Goal: Information Seeking & Learning: Check status

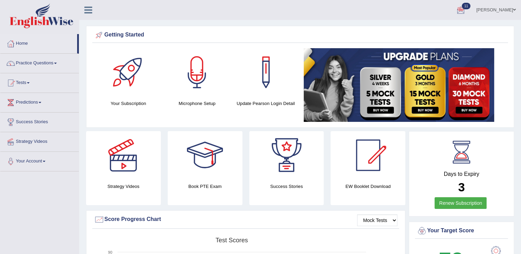
click at [28, 85] on link "Tests" at bounding box center [39, 81] width 79 height 17
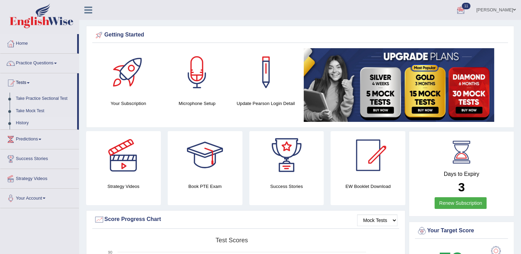
click at [26, 121] on link "History" at bounding box center [45, 123] width 64 height 12
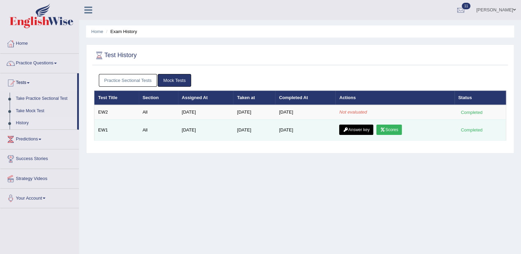
click at [391, 128] on link "Scores" at bounding box center [390, 130] width 26 height 10
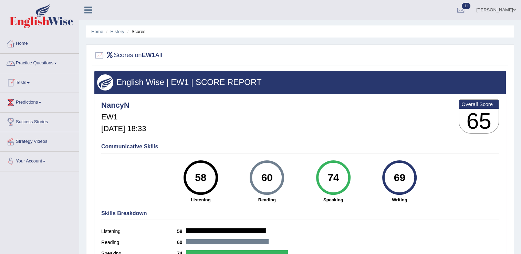
click at [36, 61] on link "Practice Questions" at bounding box center [39, 62] width 79 height 17
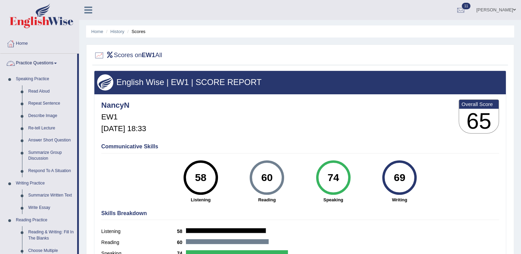
click at [25, 63] on link "Practice Questions" at bounding box center [38, 62] width 77 height 17
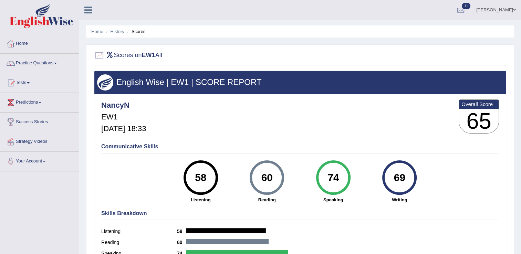
click at [25, 63] on link "Practice Questions" at bounding box center [39, 62] width 79 height 17
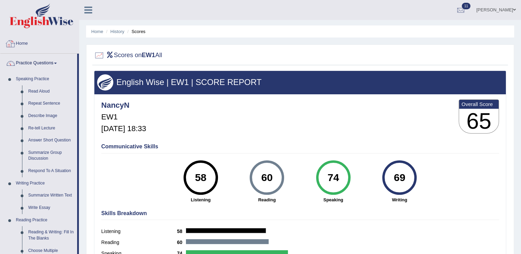
click at [18, 42] on link "Home" at bounding box center [39, 42] width 79 height 17
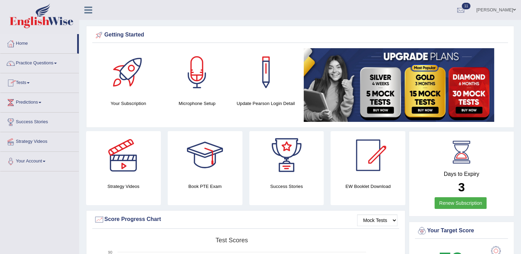
click at [26, 83] on link "Tests" at bounding box center [39, 81] width 79 height 17
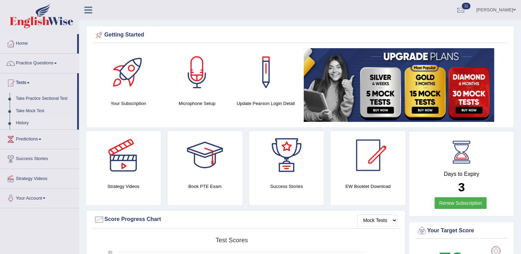
click at [24, 122] on link "History" at bounding box center [45, 123] width 64 height 12
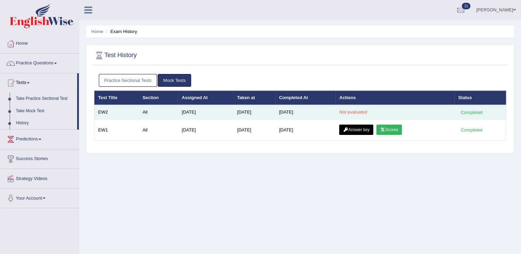
click at [480, 113] on div "Completed" at bounding box center [472, 112] width 27 height 7
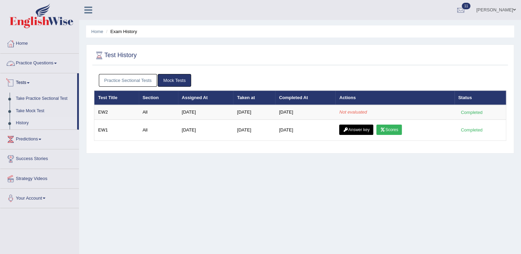
click at [12, 81] on div at bounding box center [11, 83] width 10 height 10
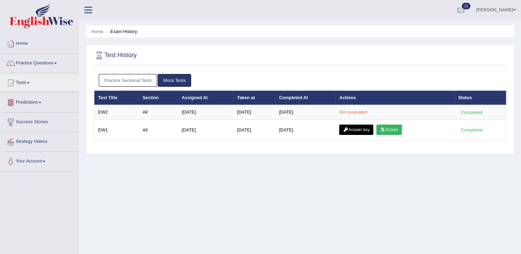
click at [30, 102] on link "Predictions" at bounding box center [39, 101] width 79 height 17
click at [30, 81] on link "Tests" at bounding box center [39, 81] width 79 height 17
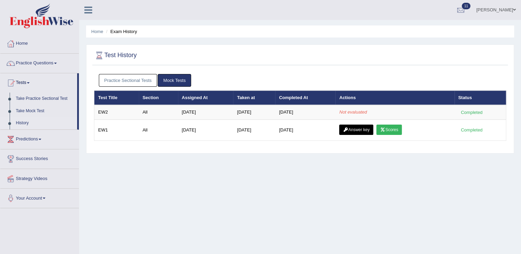
click at [26, 122] on link "History" at bounding box center [45, 123] width 64 height 12
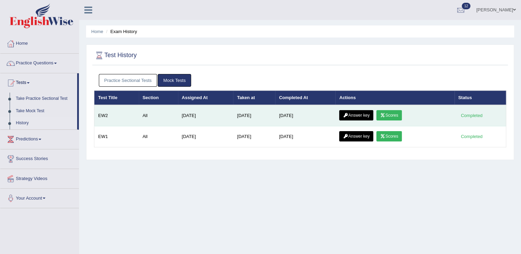
click at [385, 114] on icon at bounding box center [382, 115] width 5 height 4
click at [356, 112] on link "Answer key" at bounding box center [356, 115] width 34 height 10
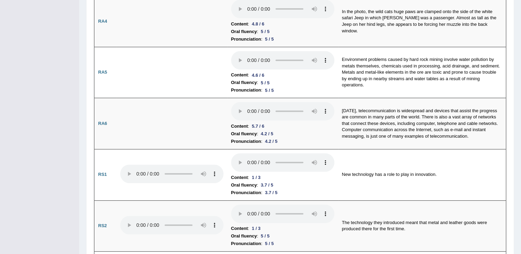
scroll to position [322, 0]
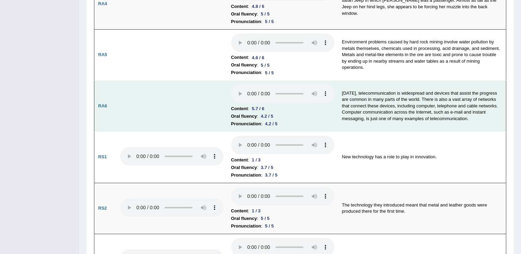
drag, startPoint x: 125, startPoint y: 156, endPoint x: 113, endPoint y: 119, distance: 38.5
click at [113, 119] on td "RA6" at bounding box center [105, 106] width 22 height 51
click at [436, 127] on td "Today, telecommunication is widespread and devices that assist the progress are…" at bounding box center [422, 106] width 168 height 51
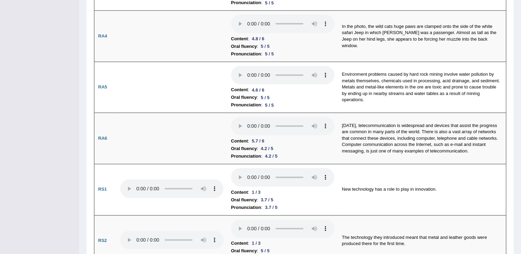
scroll to position [0, 0]
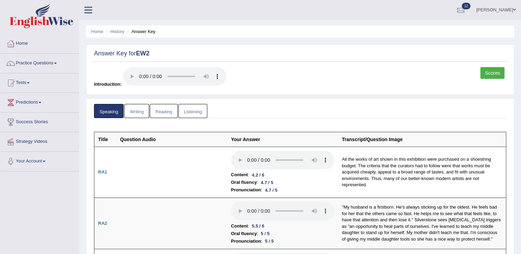
click at [134, 112] on link "Writing" at bounding box center [136, 111] width 25 height 14
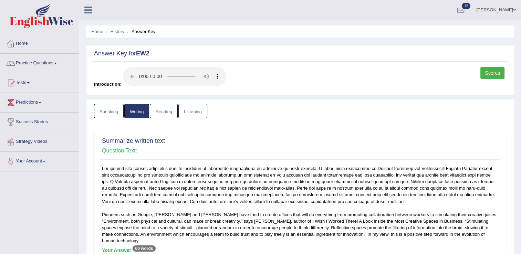
click at [161, 109] on link "Reading" at bounding box center [164, 111] width 28 height 14
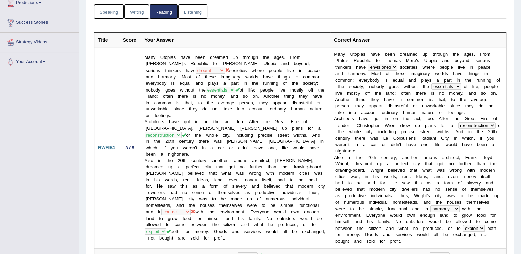
scroll to position [73, 0]
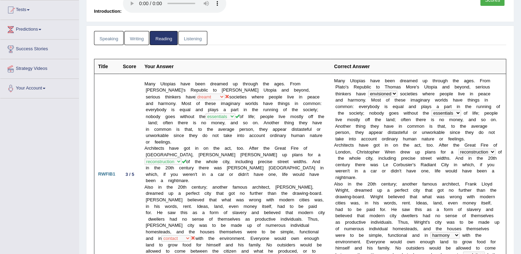
click at [190, 35] on link "Listening" at bounding box center [193, 38] width 29 height 14
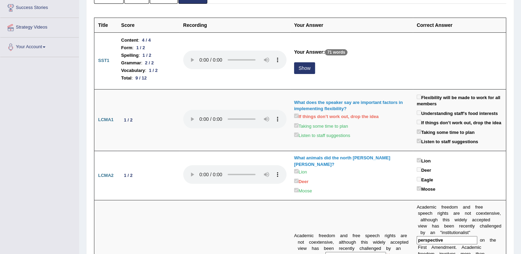
scroll to position [0, 0]
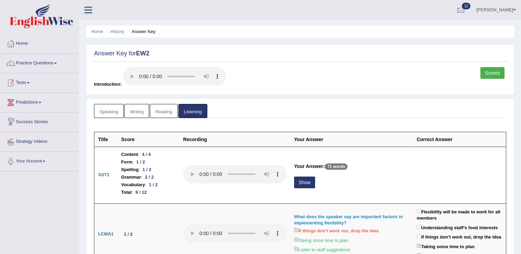
click at [24, 83] on link "Tests" at bounding box center [39, 81] width 79 height 17
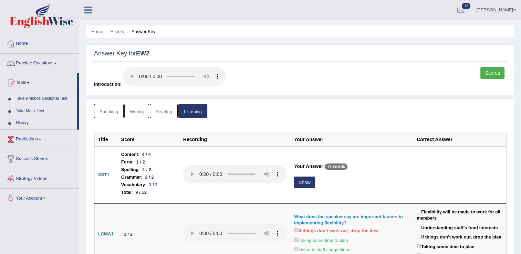
click at [40, 99] on link "Take Practice Sectional Test" at bounding box center [45, 99] width 64 height 12
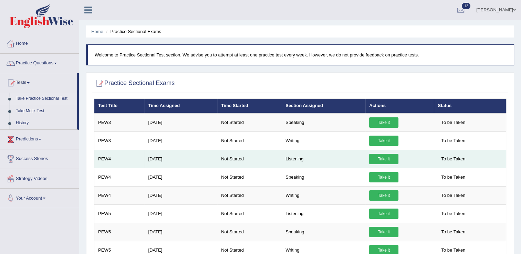
click at [377, 157] on link "Take it" at bounding box center [383, 159] width 29 height 10
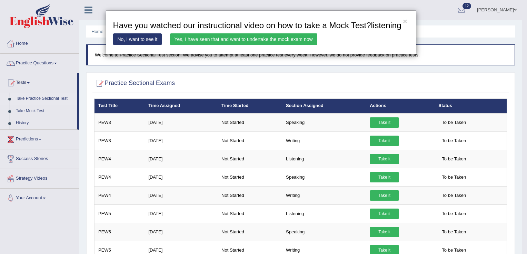
click at [245, 38] on link "Yes, I have seen that and want to undertake the mock exam now" at bounding box center [243, 39] width 147 height 12
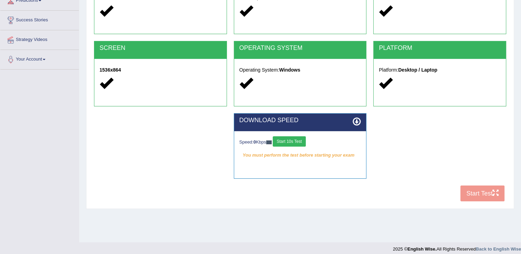
scroll to position [103, 0]
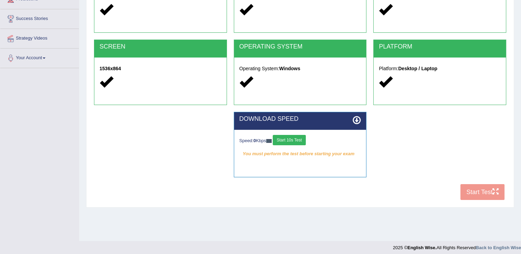
click at [468, 194] on div "COOKIES Cookies Enabled JAVASCRIPT Javascript Enabled BROWSER Browser: Chrome S…" at bounding box center [300, 85] width 416 height 237
click at [295, 140] on button "Start 10s Test" at bounding box center [289, 140] width 33 height 10
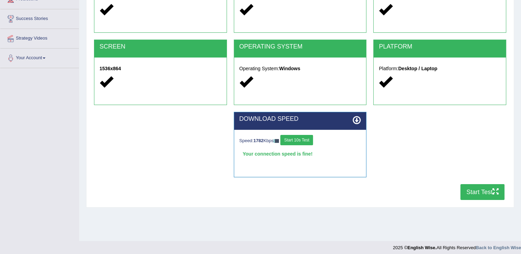
click at [307, 141] on button "Start 10s Test" at bounding box center [297, 140] width 33 height 10
click at [470, 191] on button "Start Test" at bounding box center [483, 192] width 44 height 16
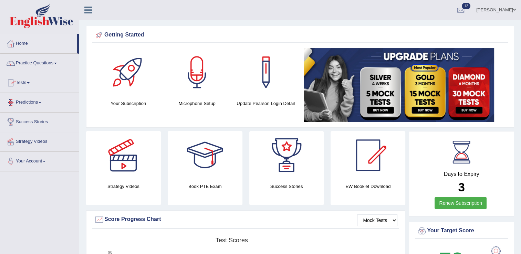
click at [27, 83] on link "Tests" at bounding box center [39, 81] width 79 height 17
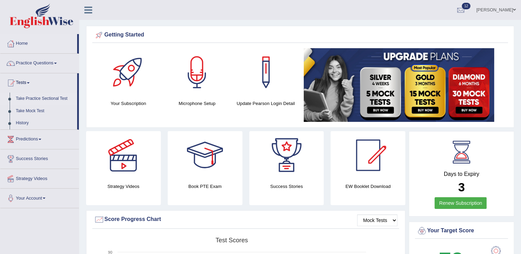
click at [43, 97] on link "Take Practice Sectional Test" at bounding box center [45, 99] width 64 height 12
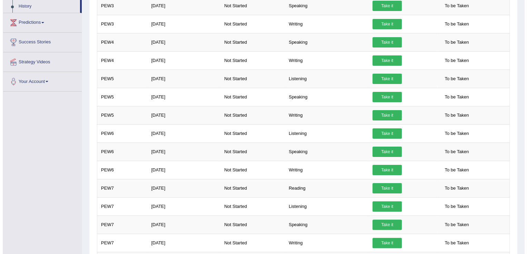
scroll to position [188, 0]
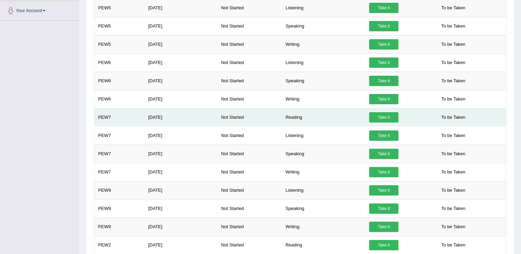
click at [378, 114] on link "Take it" at bounding box center [383, 117] width 29 height 10
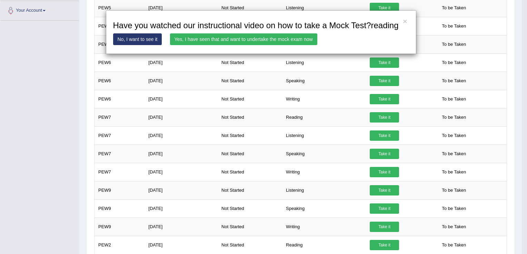
click at [273, 38] on link "Yes, I have seen that and want to undertake the mock exam now" at bounding box center [243, 39] width 147 height 12
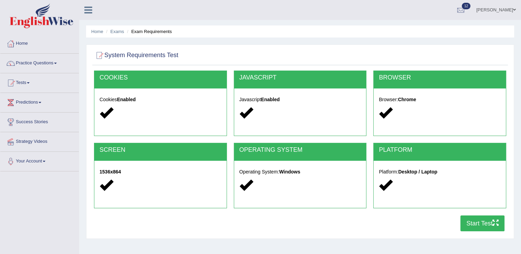
click at [476, 223] on button "Start Test" at bounding box center [483, 224] width 44 height 16
